Goal: Task Accomplishment & Management: Complete application form

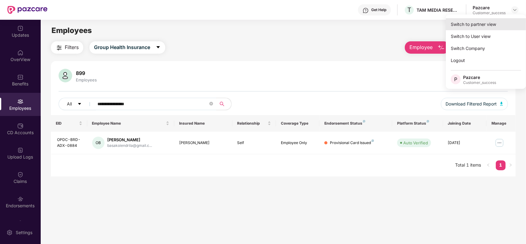
click at [479, 21] on div "Switch to partner view" at bounding box center [486, 24] width 80 height 12
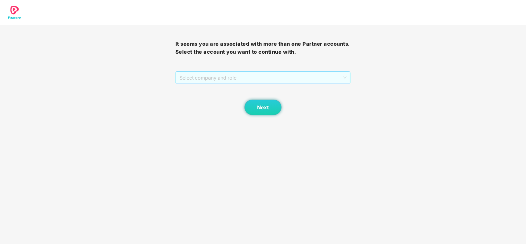
click at [259, 76] on span "Select company and role" at bounding box center [264, 78] width 168 height 12
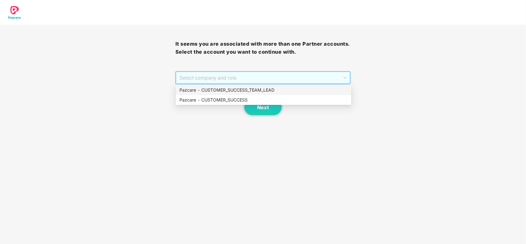
click at [237, 96] on div "Pazcare - CUSTOMER_SUCCESS" at bounding box center [264, 100] width 176 height 10
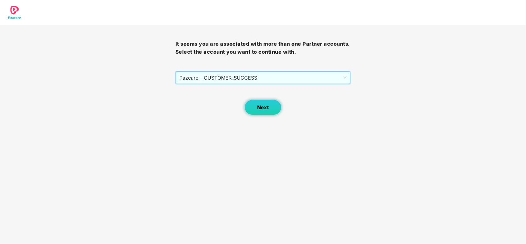
click at [255, 108] on button "Next" at bounding box center [263, 107] width 37 height 15
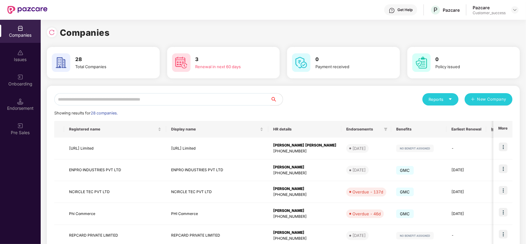
click at [111, 102] on input "text" at bounding box center [162, 99] width 216 height 12
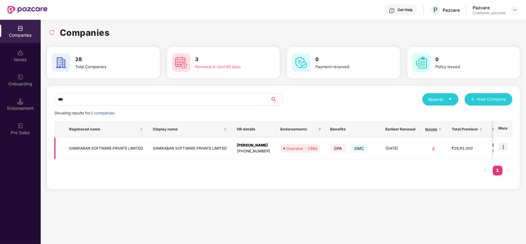
type input "***"
click at [506, 149] on img at bounding box center [503, 147] width 9 height 9
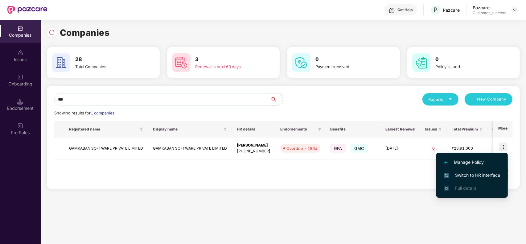
click at [469, 172] on span "Switch to HR interface" at bounding box center [472, 175] width 56 height 7
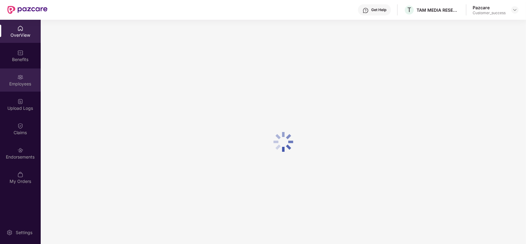
click at [20, 83] on div "Employees" at bounding box center [20, 84] width 41 height 6
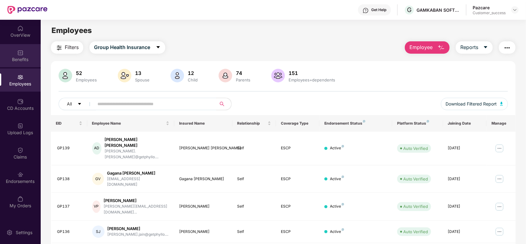
click at [22, 58] on div "Benefits" at bounding box center [20, 59] width 41 height 6
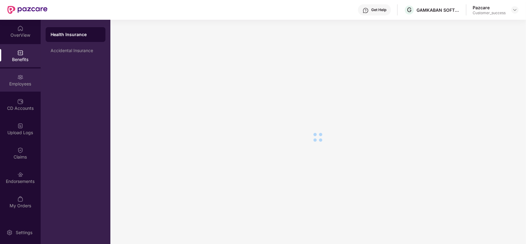
click at [24, 79] on div "Employees" at bounding box center [20, 79] width 41 height 23
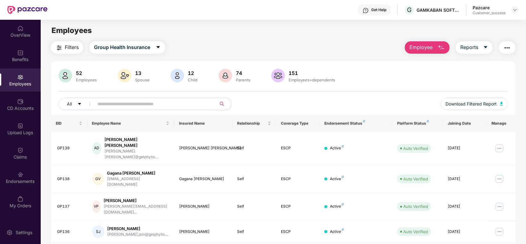
click at [169, 102] on input "text" at bounding box center [152, 103] width 111 height 9
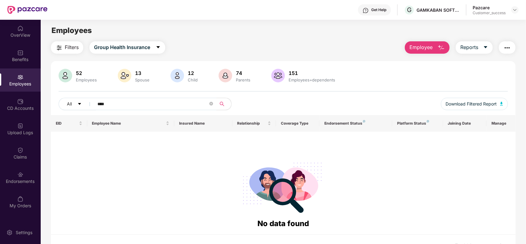
click at [112, 103] on input "****" at bounding box center [152, 103] width 111 height 9
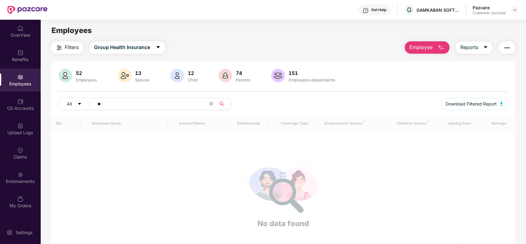
type input "*"
click at [23, 55] on img at bounding box center [20, 53] width 6 height 6
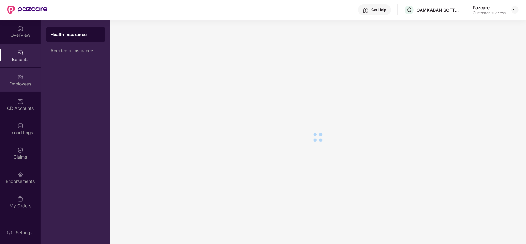
click at [27, 85] on div "Employees" at bounding box center [20, 84] width 41 height 6
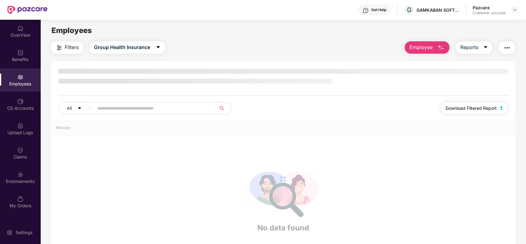
click at [460, 110] on span "Download Filtered Report" at bounding box center [471, 108] width 51 height 7
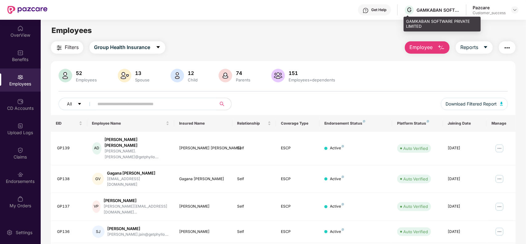
drag, startPoint x: 440, startPoint y: 12, endPoint x: 451, endPoint y: 25, distance: 16.6
click at [451, 25] on div "GAMKABAN SOFTWARE PRIVATE LIMITED" at bounding box center [442, 24] width 77 height 14
drag, startPoint x: 427, startPoint y: 27, endPoint x: 406, endPoint y: 21, distance: 21.3
click at [406, 21] on div "GAMKABAN SOFTWARE PRIVATE LIMITED" at bounding box center [442, 24] width 77 height 14
copy div "GAMKABAN SOFTWARE PRIVATE LIMITED"
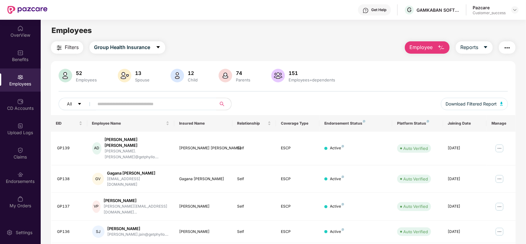
drag, startPoint x: 518, startPoint y: 10, endPoint x: 362, endPoint y: 44, distance: 159.8
drag, startPoint x: 362, startPoint y: 44, endPoint x: 515, endPoint y: 13, distance: 156.2
click at [515, 13] on div at bounding box center [515, 9] width 7 height 7
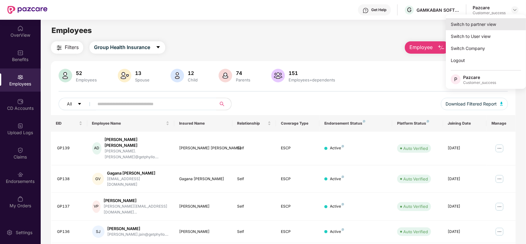
click at [490, 25] on div "Switch to partner view" at bounding box center [486, 24] width 80 height 12
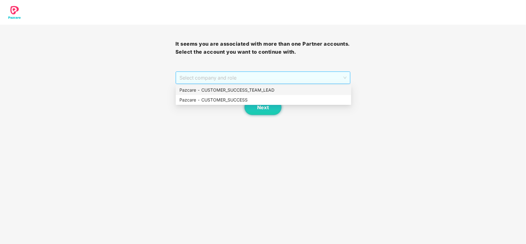
click at [251, 75] on span "Select company and role" at bounding box center [264, 78] width 168 height 12
click at [230, 97] on div "Pazcare - CUSTOMER_SUCCESS" at bounding box center [264, 100] width 168 height 7
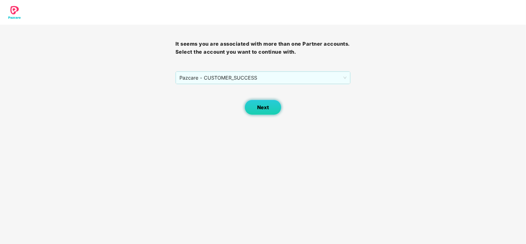
click at [259, 111] on button "Next" at bounding box center [263, 107] width 37 height 15
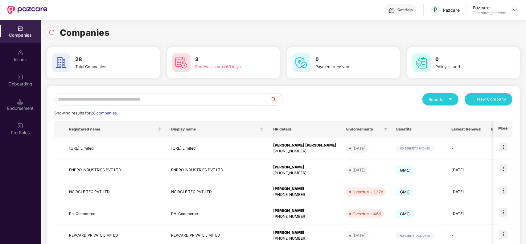
click at [183, 95] on input "text" at bounding box center [162, 99] width 216 height 12
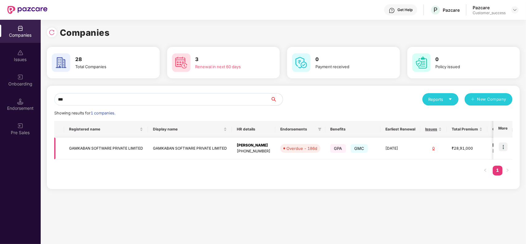
type input "***"
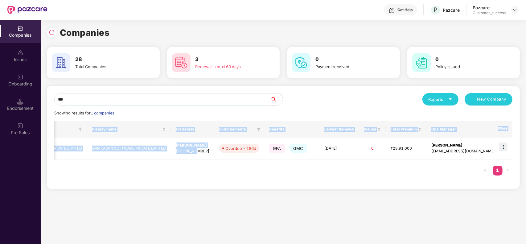
scroll to position [0, 0]
drag, startPoint x: 258, startPoint y: 156, endPoint x: 522, endPoint y: 151, distance: 263.5
click at [522, 151] on div "Companies 28 Total Companies 3 Renewal in next 60 days 0 Payment received 0 Pol…" at bounding box center [284, 132] width 486 height 224
click at [425, 168] on div "Registered name Display name HR details Endorsements Benefits Earliest Renewal …" at bounding box center [283, 151] width 458 height 61
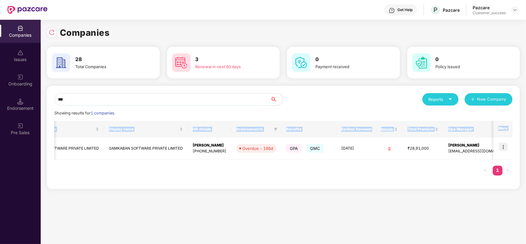
scroll to position [0, 0]
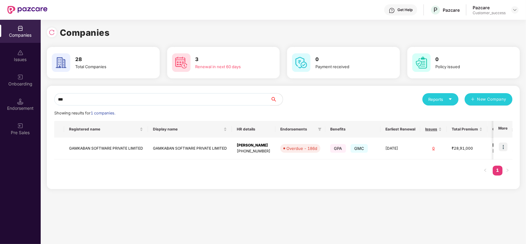
drag, startPoint x: 425, startPoint y: 168, endPoint x: 47, endPoint y: 154, distance: 378.5
click at [47, 154] on div "*** Reports New Company Showing results for 1 companies. Registered name Displa…" at bounding box center [283, 137] width 473 height 103
click at [116, 150] on td "GAMKABAN SOFTWARE PRIVATE LIMITED" at bounding box center [106, 149] width 84 height 22
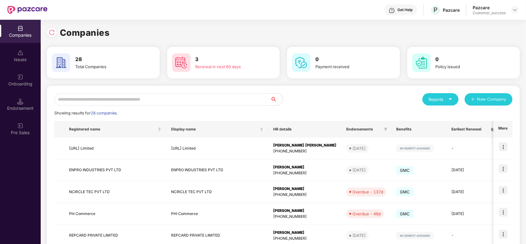
scroll to position [0, 0]
click at [101, 100] on input "text" at bounding box center [162, 99] width 216 height 12
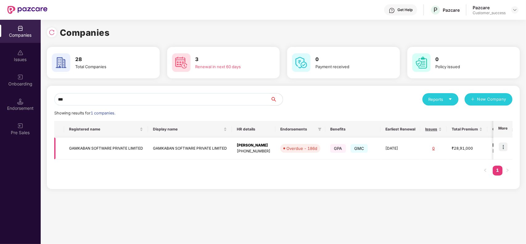
type input "***"
drag, startPoint x: 144, startPoint y: 151, endPoint x: 68, endPoint y: 146, distance: 76.1
click at [68, 146] on td "GAMKABAN SOFTWARE PRIVATE LIMITED" at bounding box center [106, 149] width 84 height 22
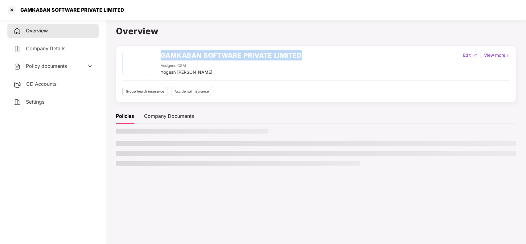
drag, startPoint x: 302, startPoint y: 53, endPoint x: 162, endPoint y: 56, distance: 139.8
click at [162, 56] on div "GAMKABAN SOFTWARE PRIVATE LIMITED Assigned CSM Yogesh Subhash Suryawanshi Edit …" at bounding box center [315, 64] width 387 height 24
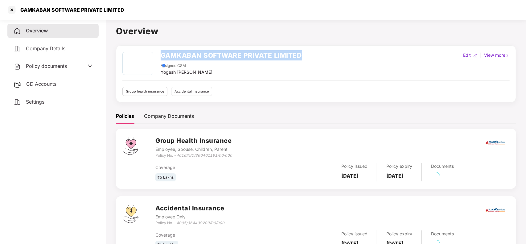
copy h2 "GAMKABAN SOFTWARE PRIVATE LIMITED"
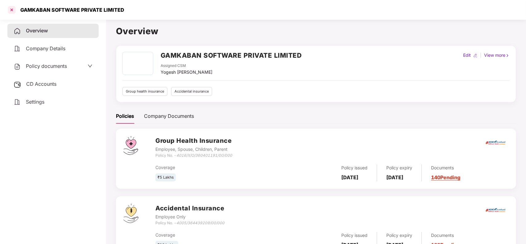
click at [12, 9] on div at bounding box center [12, 10] width 10 height 10
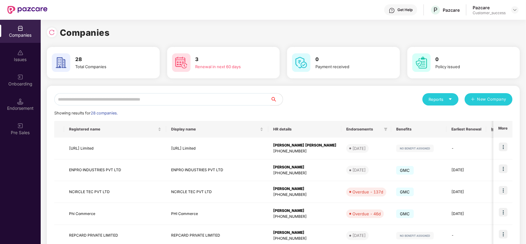
click at [158, 97] on input "text" at bounding box center [162, 99] width 216 height 12
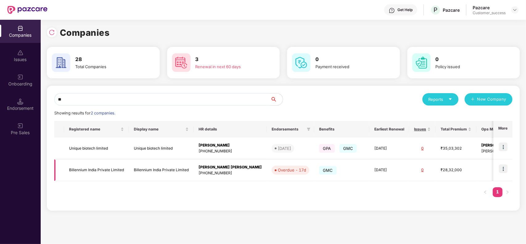
type input "**"
click at [505, 169] on img at bounding box center [503, 168] width 9 height 9
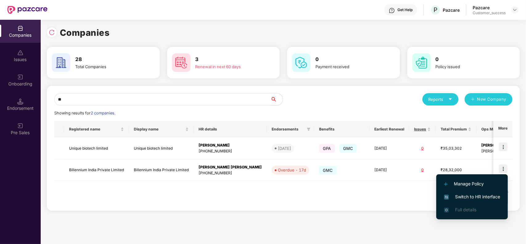
click at [474, 197] on span "Switch to HR interface" at bounding box center [472, 196] width 56 height 7
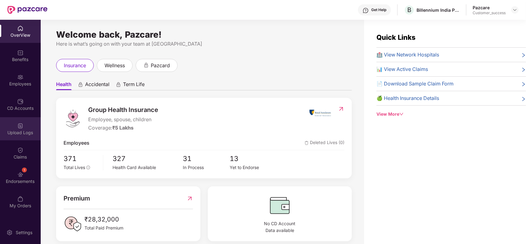
click at [22, 130] on div "Upload Logs" at bounding box center [20, 133] width 41 height 6
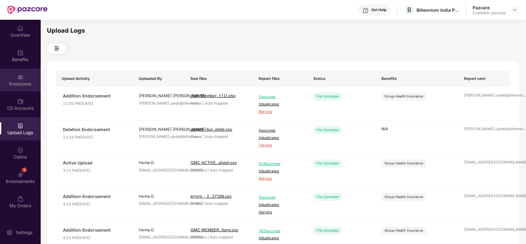
click at [25, 81] on div "Employees" at bounding box center [20, 84] width 41 height 6
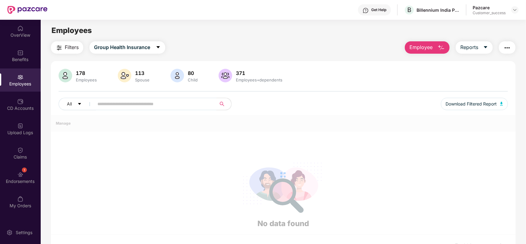
click at [115, 104] on input "text" at bounding box center [152, 103] width 111 height 9
paste input "*******"
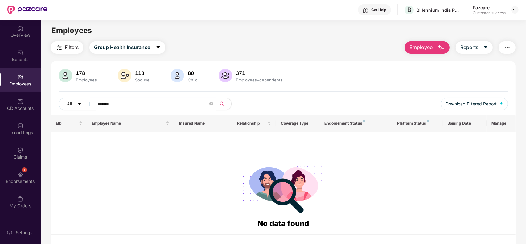
paste input "text"
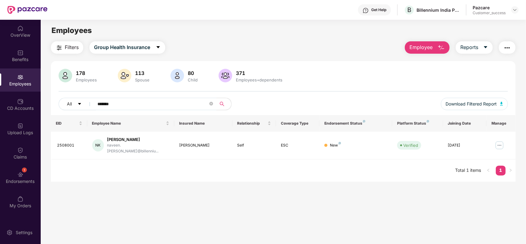
paste input "text"
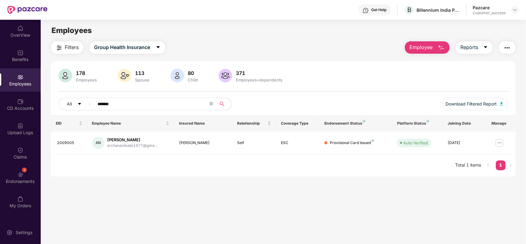
type input "*******"
click at [417, 49] on span "Employee" at bounding box center [421, 47] width 23 height 8
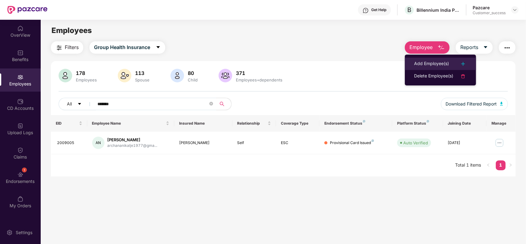
click at [410, 60] on li "Add Employee(s)" at bounding box center [440, 64] width 71 height 12
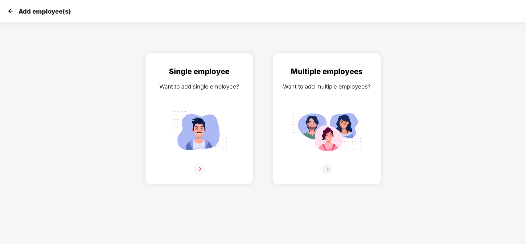
click at [325, 168] on img at bounding box center [326, 169] width 11 height 11
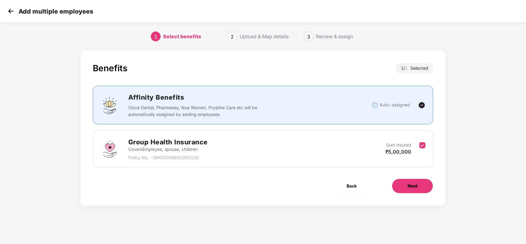
click at [400, 188] on button "Next" at bounding box center [412, 186] width 41 height 15
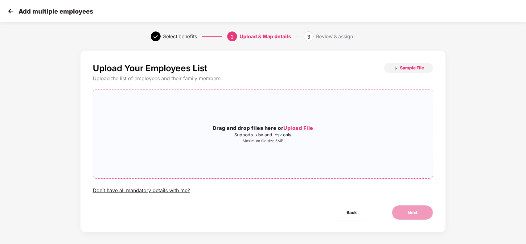
click at [298, 127] on span "Upload File" at bounding box center [299, 128] width 30 height 6
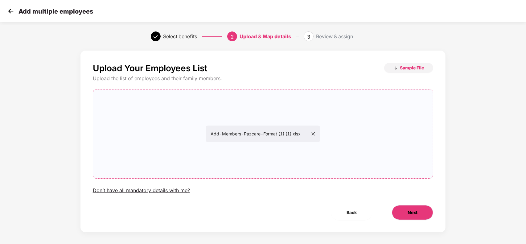
click at [415, 213] on span "Next" at bounding box center [413, 212] width 10 height 7
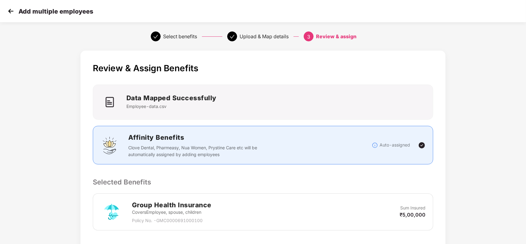
click at [312, 176] on div "Review & Assign Benefits Data Mapped Successfully Employee-data.csv Affinity Be…" at bounding box center [264, 190] width 366 height 278
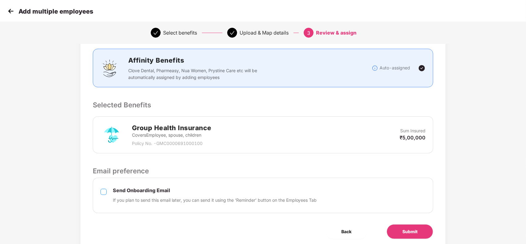
scroll to position [93, 0]
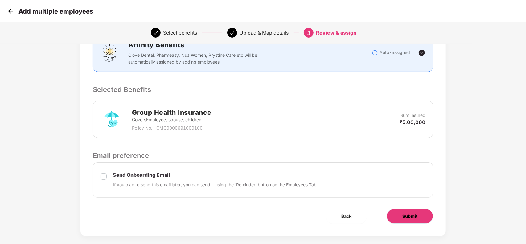
click at [414, 216] on span "Submit" at bounding box center [410, 216] width 15 height 7
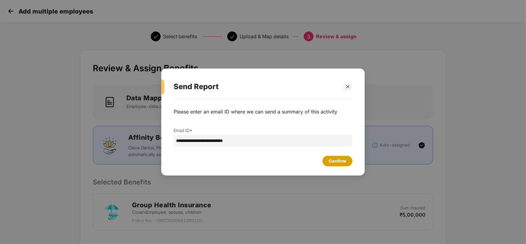
click at [342, 162] on div "Confirm" at bounding box center [338, 161] width 18 height 7
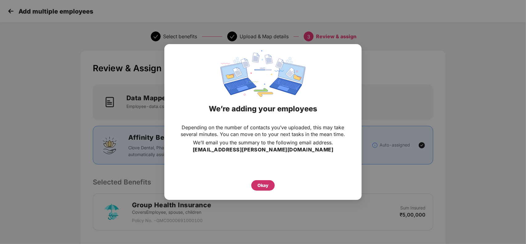
click at [269, 187] on div "Okay" at bounding box center [262, 185] width 23 height 10
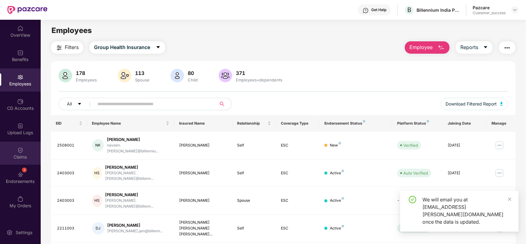
click at [19, 156] on div "Claims" at bounding box center [20, 157] width 41 height 6
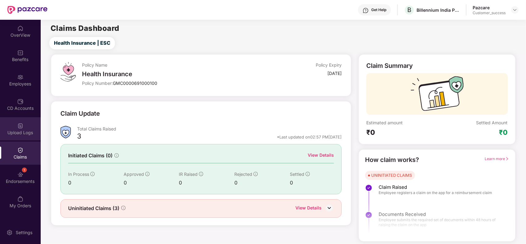
click at [21, 132] on div "Upload Logs" at bounding box center [20, 133] width 41 height 6
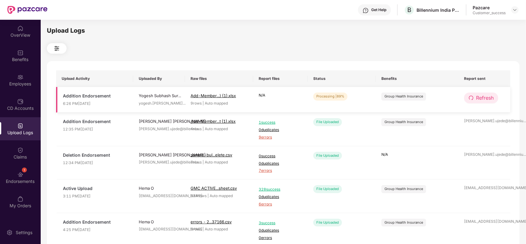
click at [475, 95] on button "Refresh" at bounding box center [481, 98] width 34 height 11
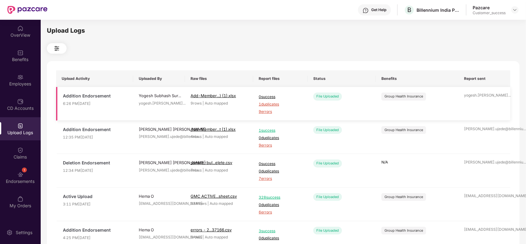
click at [267, 113] on span "9 errors" at bounding box center [280, 112] width 43 height 6
click at [19, 86] on div "Employees" at bounding box center [20, 84] width 41 height 6
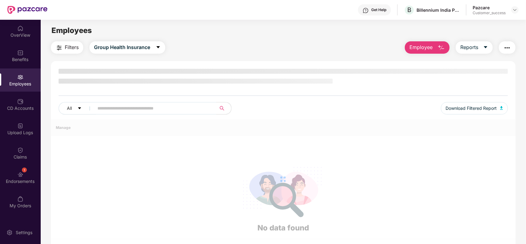
click at [428, 51] on span "Employee" at bounding box center [421, 47] width 23 height 8
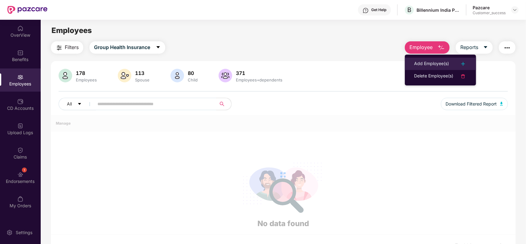
click at [428, 60] on div "Add Employee(s)" at bounding box center [431, 63] width 35 height 7
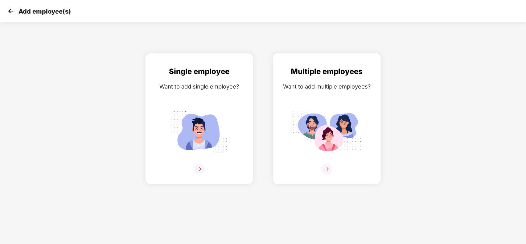
click at [332, 170] on img at bounding box center [326, 169] width 11 height 11
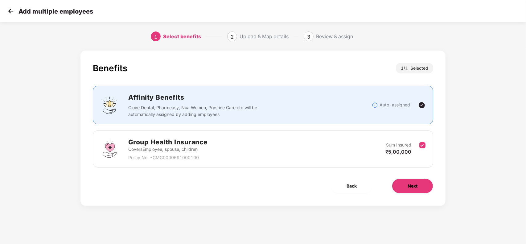
click at [414, 185] on span "Next" at bounding box center [413, 186] width 10 height 7
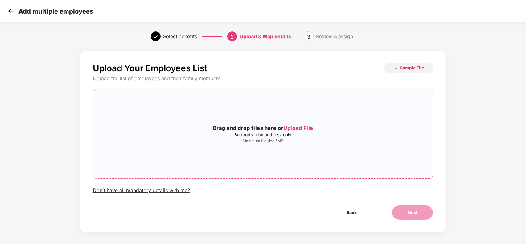
click at [295, 128] on span "Upload File" at bounding box center [299, 128] width 30 height 6
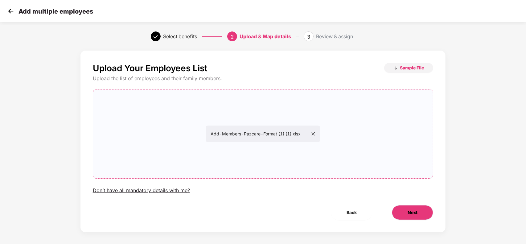
click at [409, 209] on button "Next" at bounding box center [412, 212] width 41 height 15
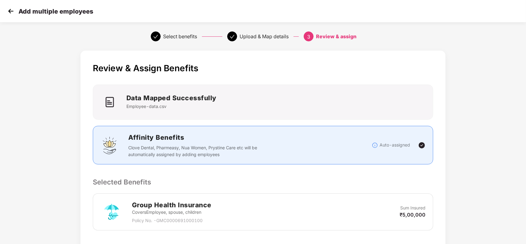
click at [363, 180] on p "Selected Benefits" at bounding box center [263, 182] width 341 height 10
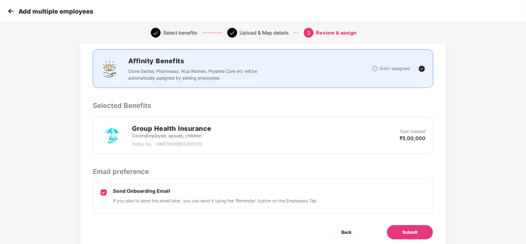
scroll to position [77, 0]
click at [107, 190] on div "Send Onboarding Email If you plan to send this email later, you can send it usi…" at bounding box center [263, 195] width 341 height 35
click at [399, 235] on button "Submit" at bounding box center [410, 231] width 47 height 15
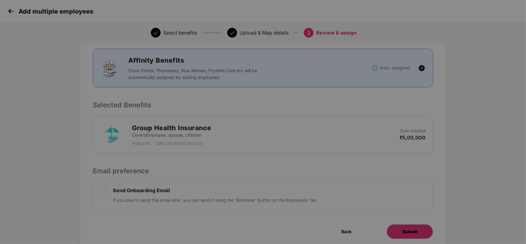
scroll to position [0, 0]
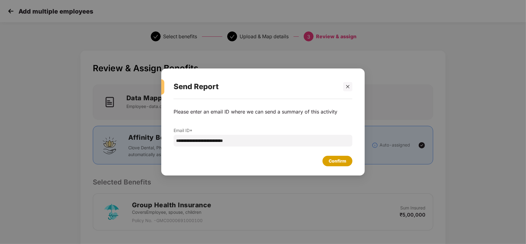
click at [333, 164] on div "Confirm" at bounding box center [338, 161] width 18 height 7
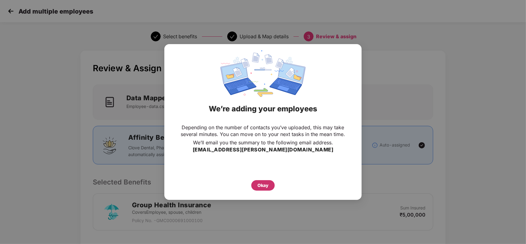
click at [262, 184] on div "Okay" at bounding box center [263, 185] width 11 height 7
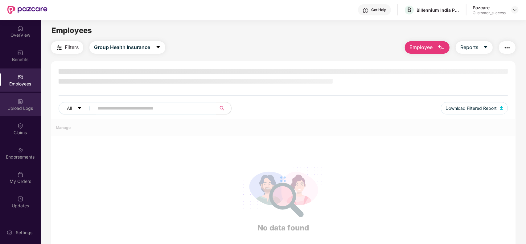
click at [19, 104] on div "Upload Logs" at bounding box center [20, 104] width 41 height 23
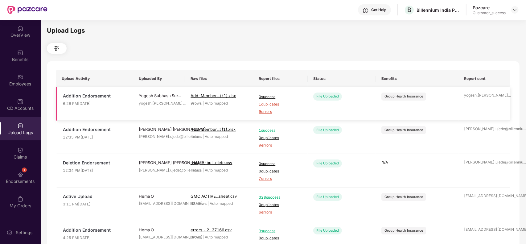
click at [386, 114] on td "Group Health Insurance" at bounding box center [417, 104] width 83 height 34
click at [21, 76] on img at bounding box center [20, 77] width 6 height 6
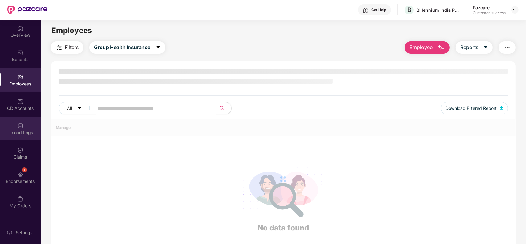
click at [25, 121] on div "Upload Logs" at bounding box center [20, 128] width 41 height 23
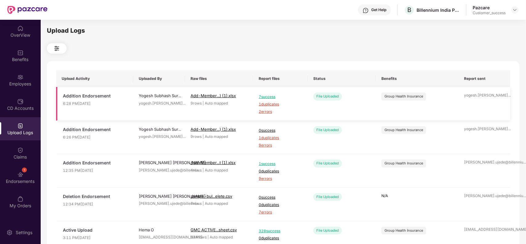
click at [267, 104] on span "1 duplicates" at bounding box center [280, 104] width 43 height 6
click at [22, 81] on div "Employees" at bounding box center [20, 84] width 41 height 6
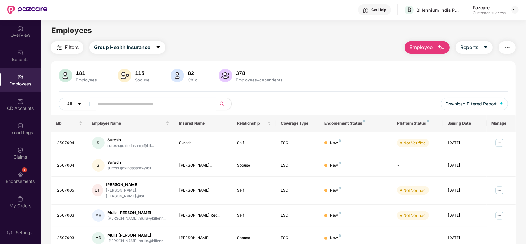
click at [117, 103] on input "text" at bounding box center [152, 103] width 111 height 9
paste input "*******"
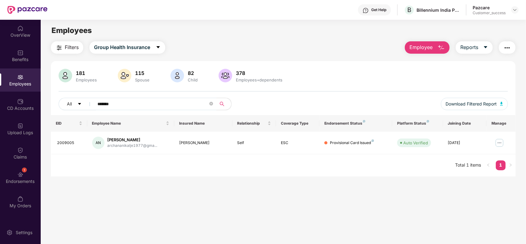
type input "*******"
click at [25, 134] on div "Upload Logs" at bounding box center [20, 133] width 41 height 6
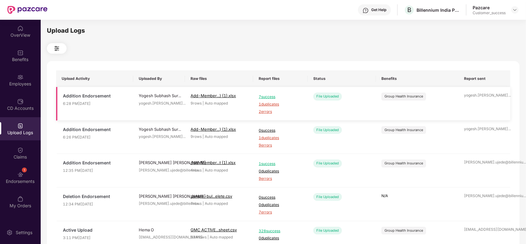
click at [266, 110] on span "2 errors" at bounding box center [280, 112] width 43 height 6
